Goal: Information Seeking & Learning: Learn about a topic

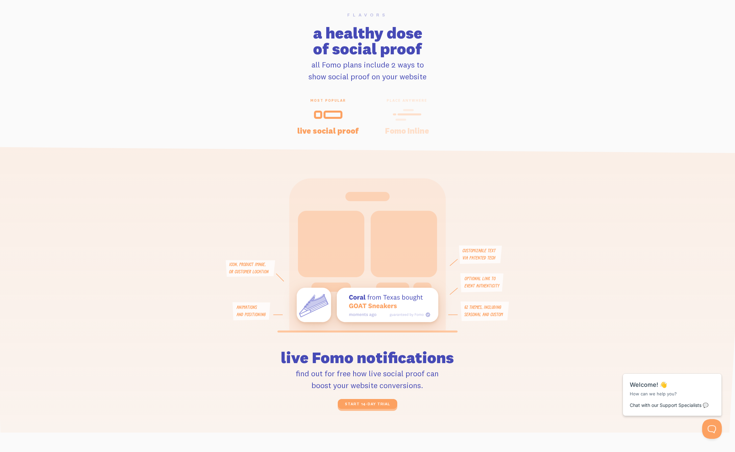
scroll to position [1382, 0]
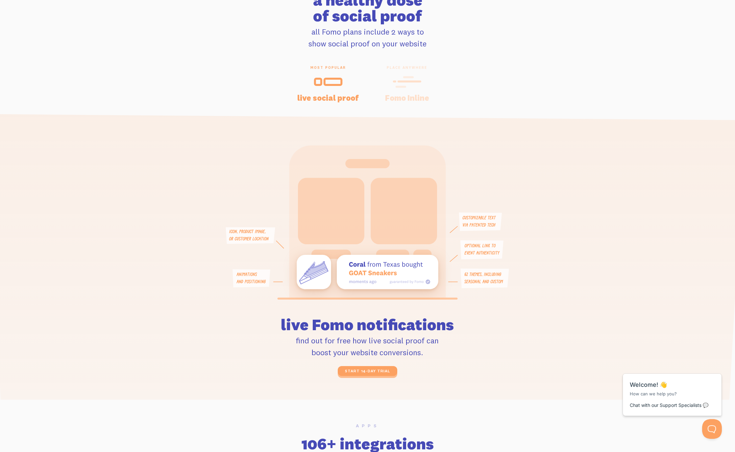
click at [410, 74] on icon at bounding box center [407, 81] width 29 height 15
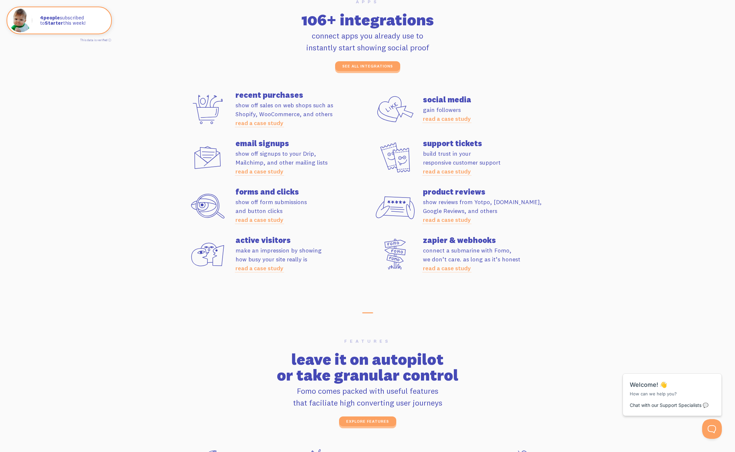
scroll to position [1711, 0]
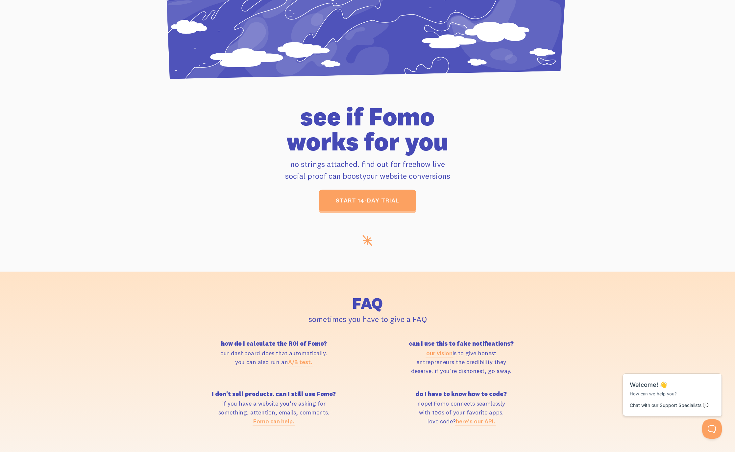
drag, startPoint x: 280, startPoint y: 107, endPoint x: 277, endPoint y: 110, distance: 3.5
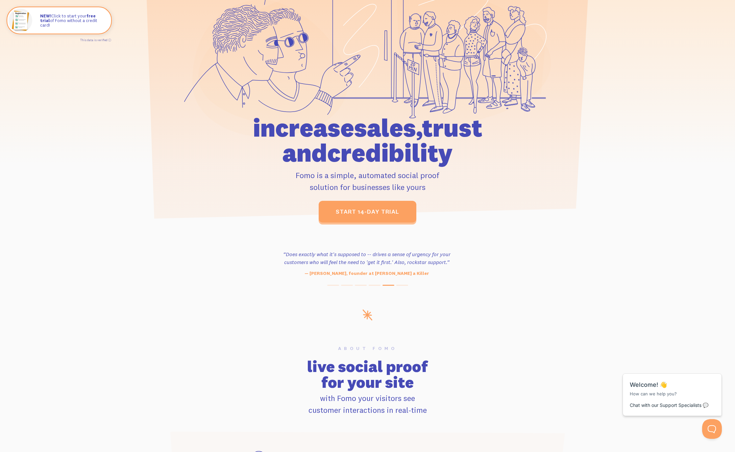
scroll to position [0, 0]
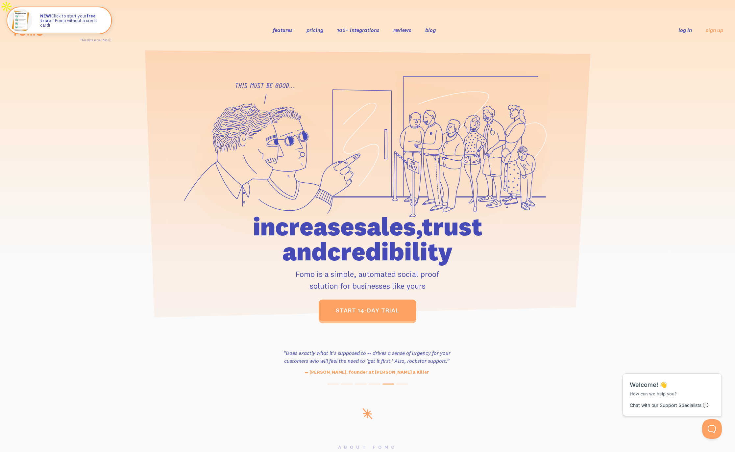
click at [320, 27] on link "pricing" at bounding box center [315, 30] width 17 height 7
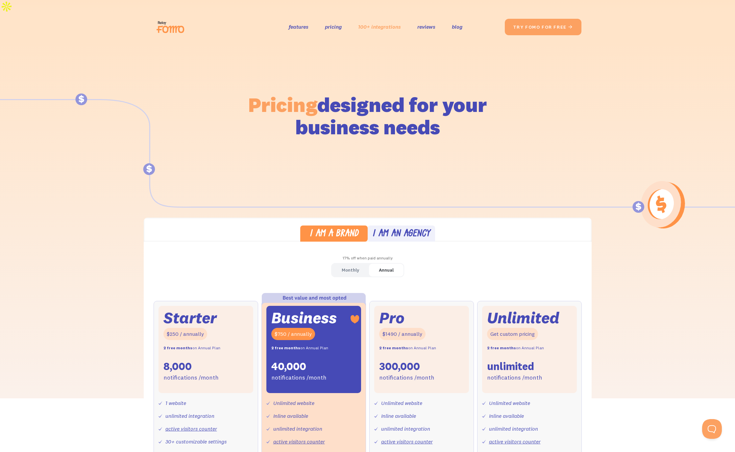
click at [373, 22] on link "100+ integrations" at bounding box center [379, 27] width 43 height 10
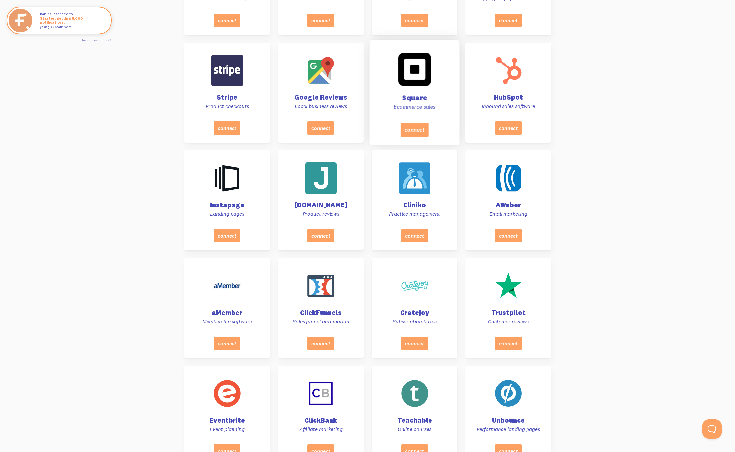
scroll to position [625, 0]
